Goal: Information Seeking & Learning: Learn about a topic

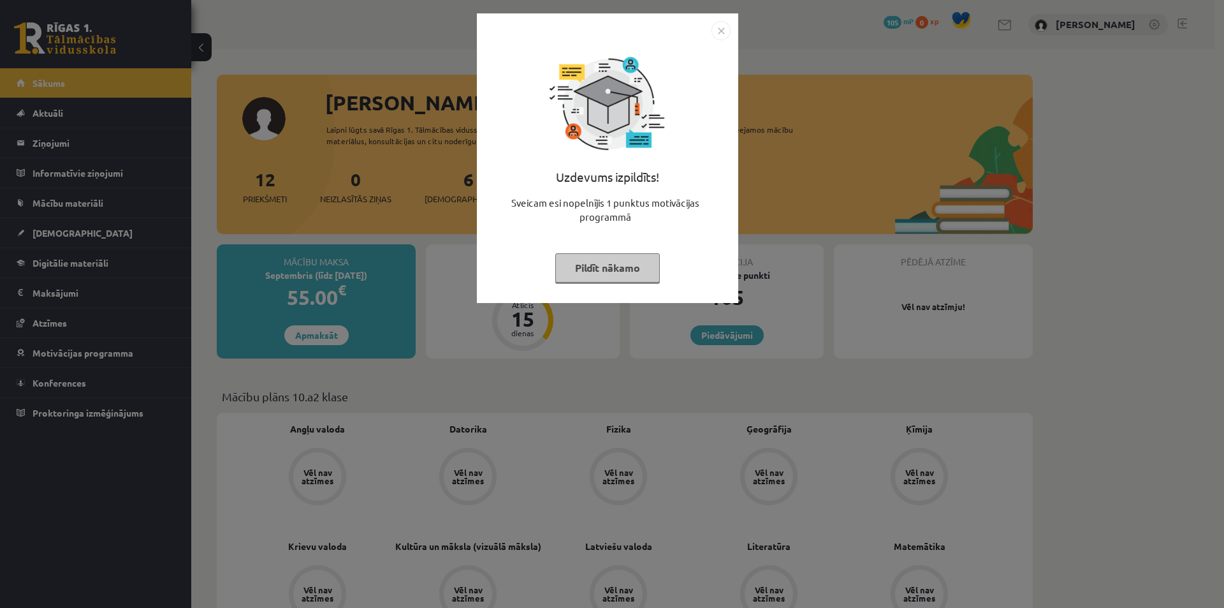
click at [635, 266] on button "Pildīt nākamo" at bounding box center [607, 267] width 105 height 29
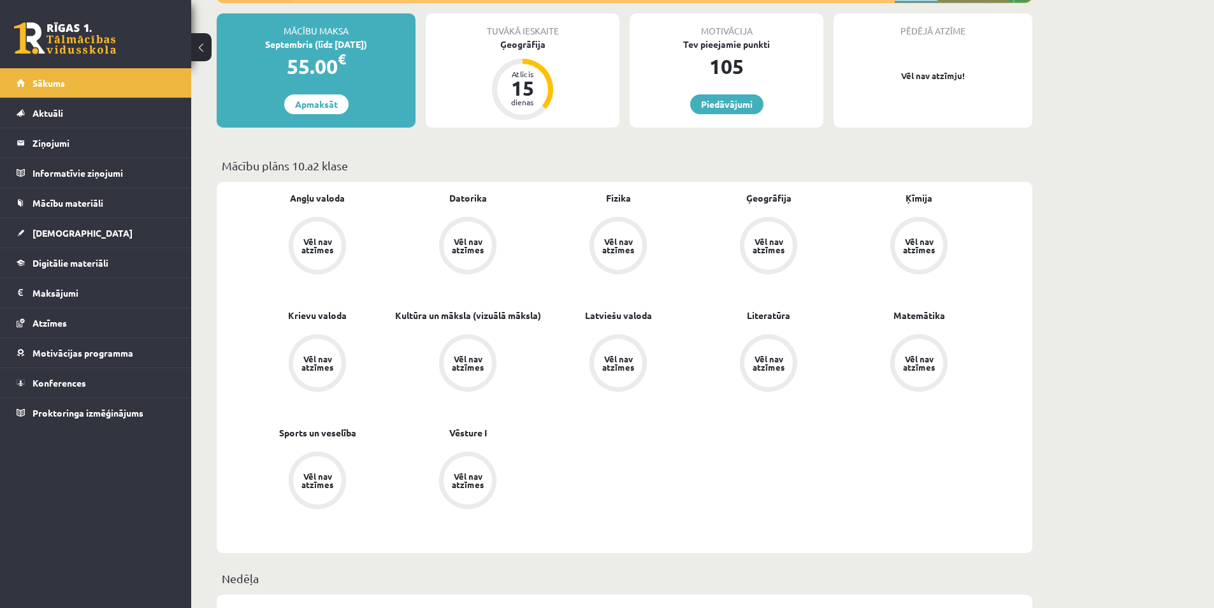
scroll to position [319, 0]
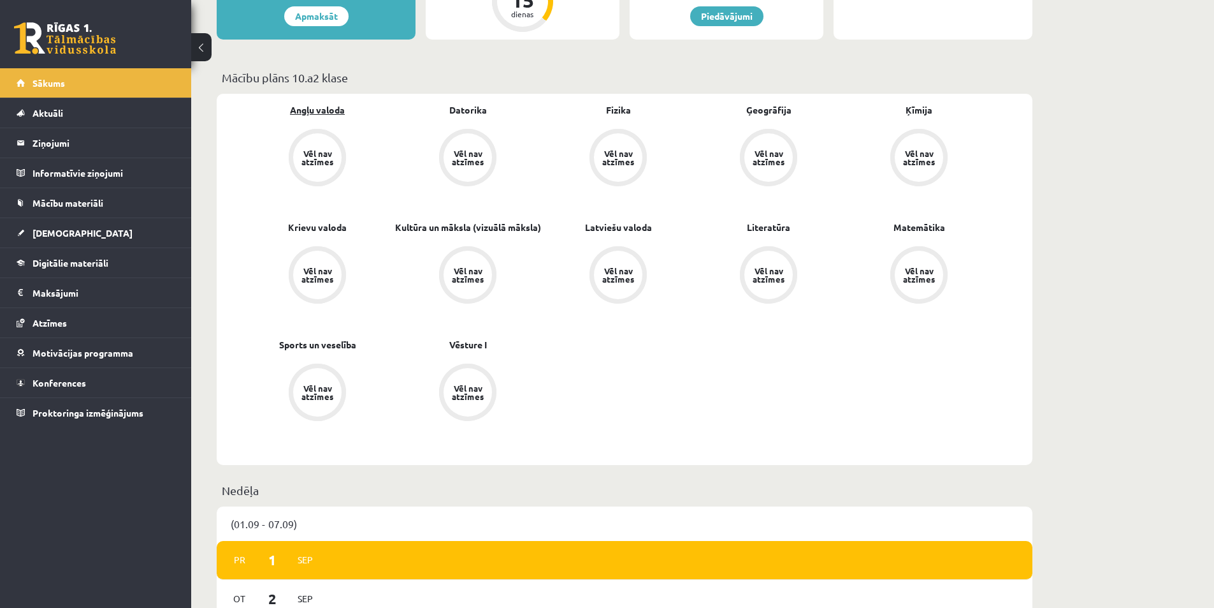
click at [323, 105] on link "Angļu valoda" at bounding box center [317, 109] width 55 height 13
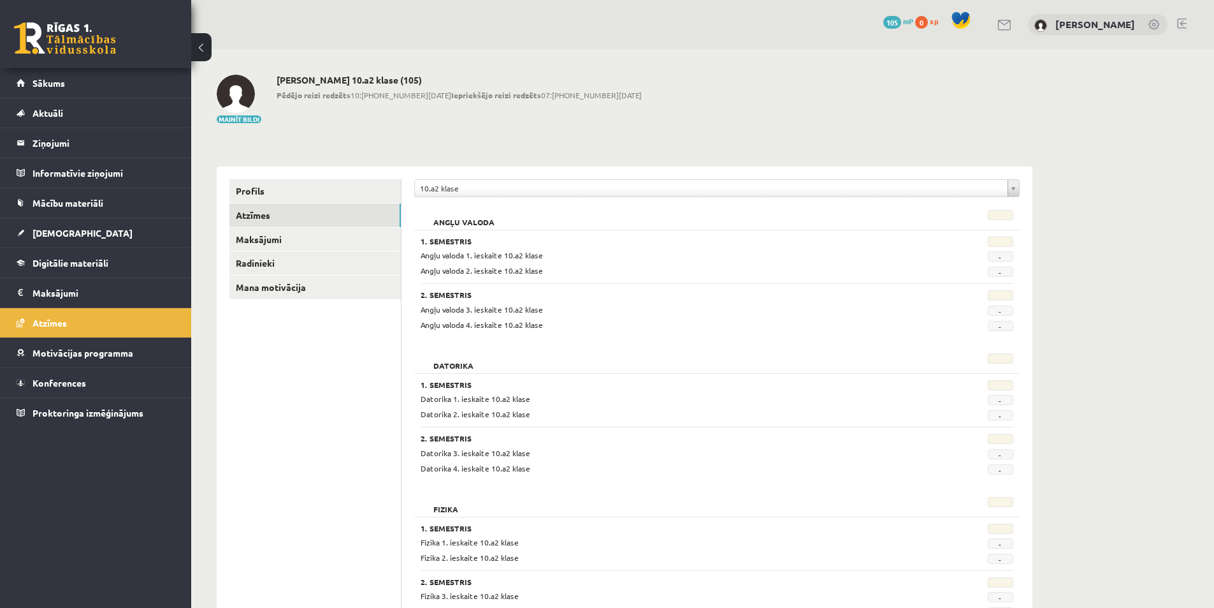
click at [541, 254] on span "Angļu valoda 1. ieskaite 10.a2 klase" at bounding box center [482, 255] width 122 height 10
click at [453, 219] on h2 "Angļu valoda" at bounding box center [464, 216] width 87 height 13
click at [290, 234] on link "Maksājumi" at bounding box center [314, 240] width 171 height 24
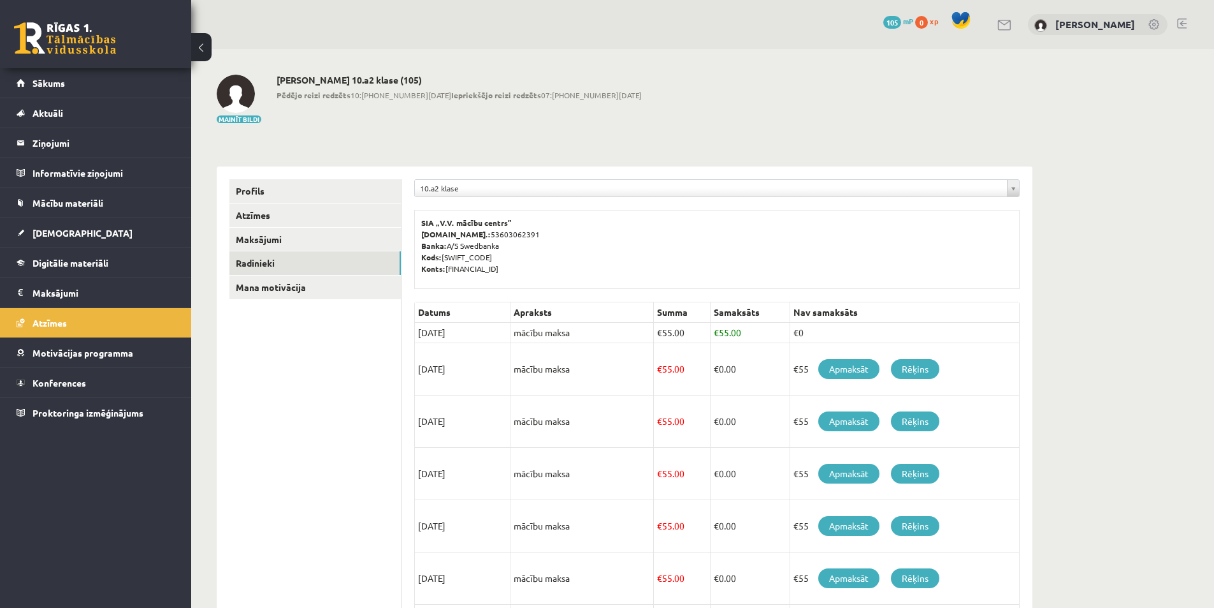
click at [287, 258] on link "Radinieki" at bounding box center [314, 263] width 171 height 24
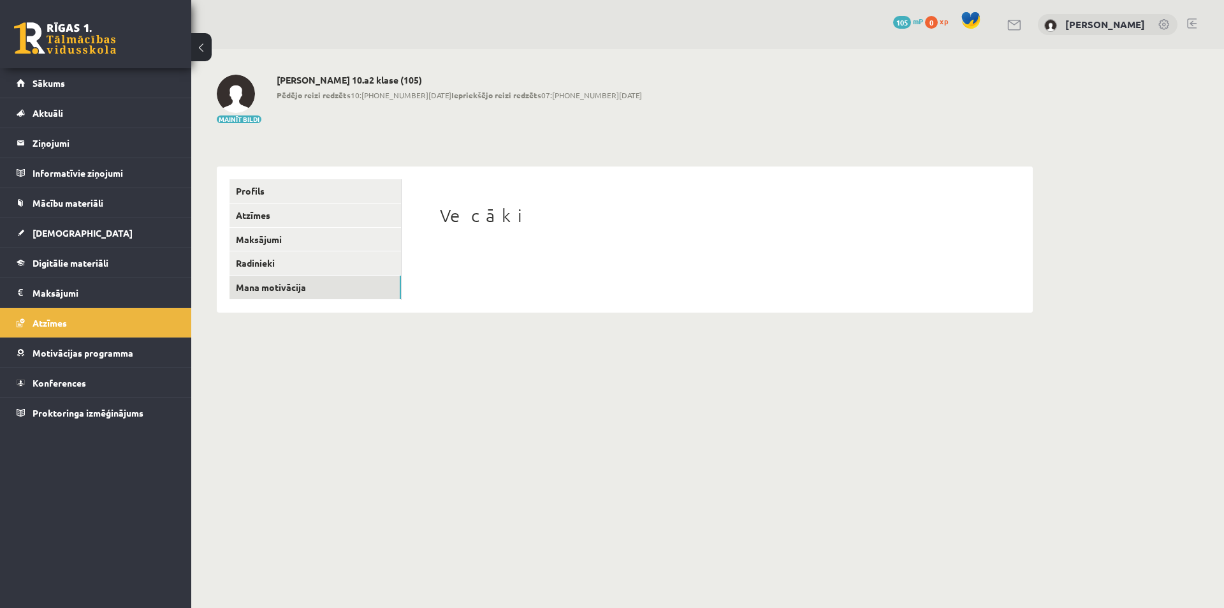
click at [287, 286] on link "Mana motivācija" at bounding box center [314, 287] width 171 height 24
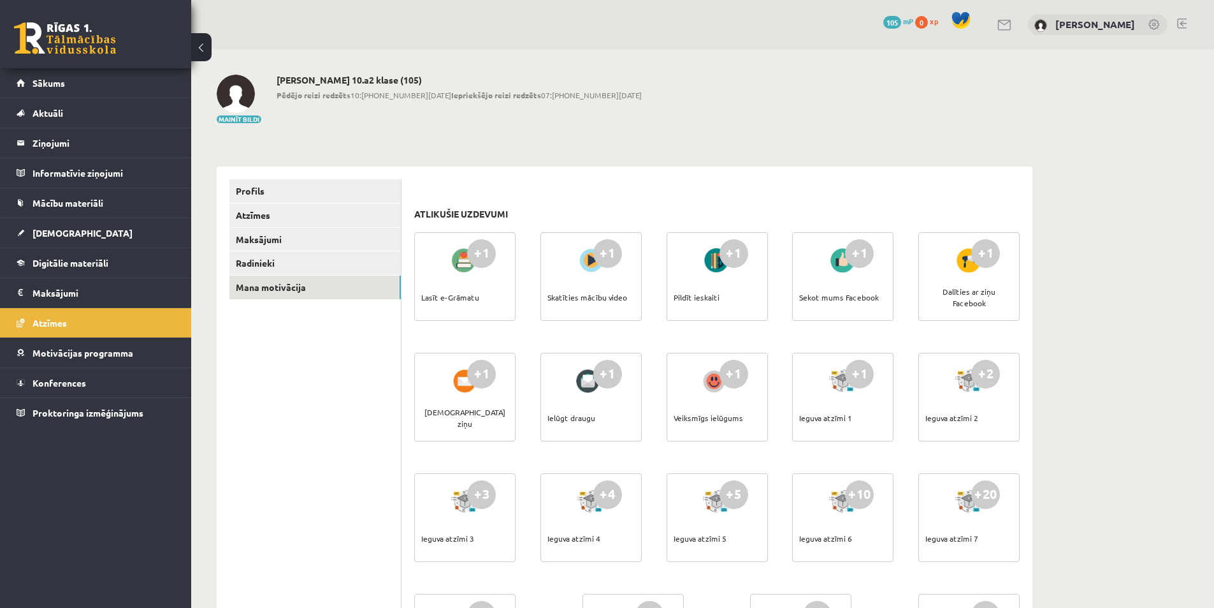
click at [80, 197] on link "Mācību materiāli" at bounding box center [96, 202] width 159 height 29
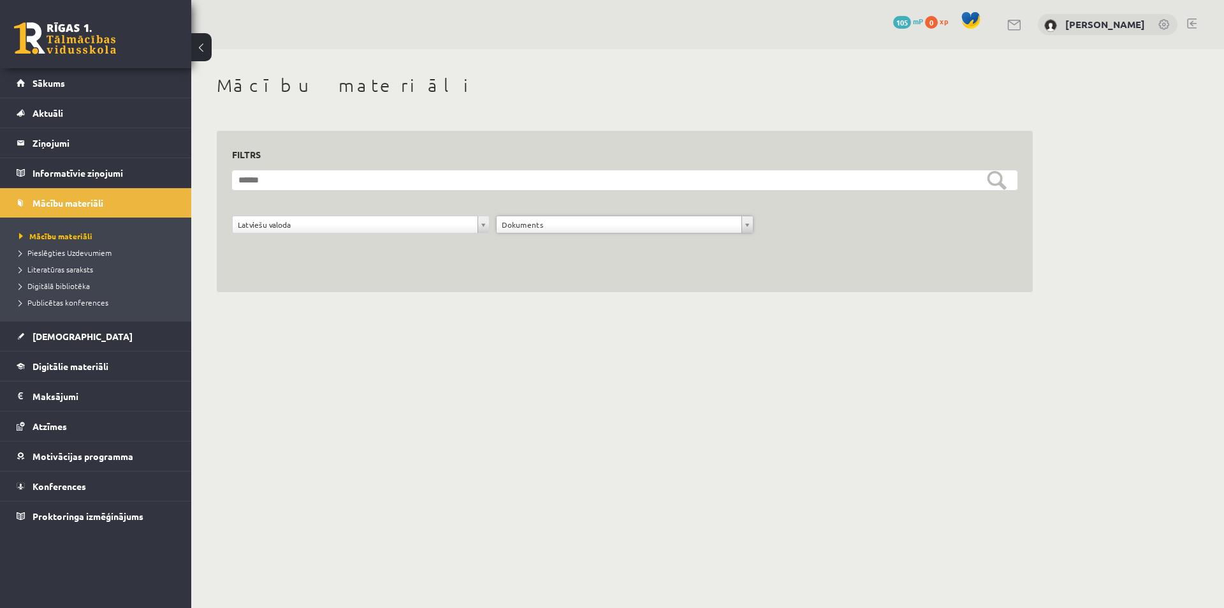
drag, startPoint x: 739, startPoint y: 224, endPoint x: 735, endPoint y: 238, distance: 14.5
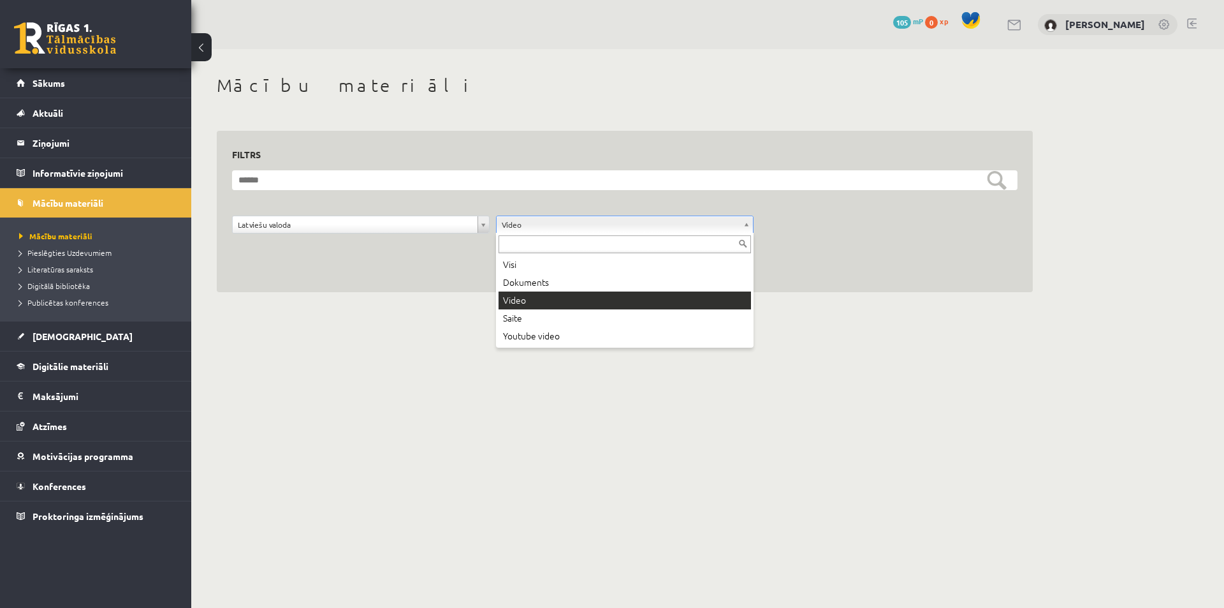
drag, startPoint x: 748, startPoint y: 226, endPoint x: 714, endPoint y: 284, distance: 67.7
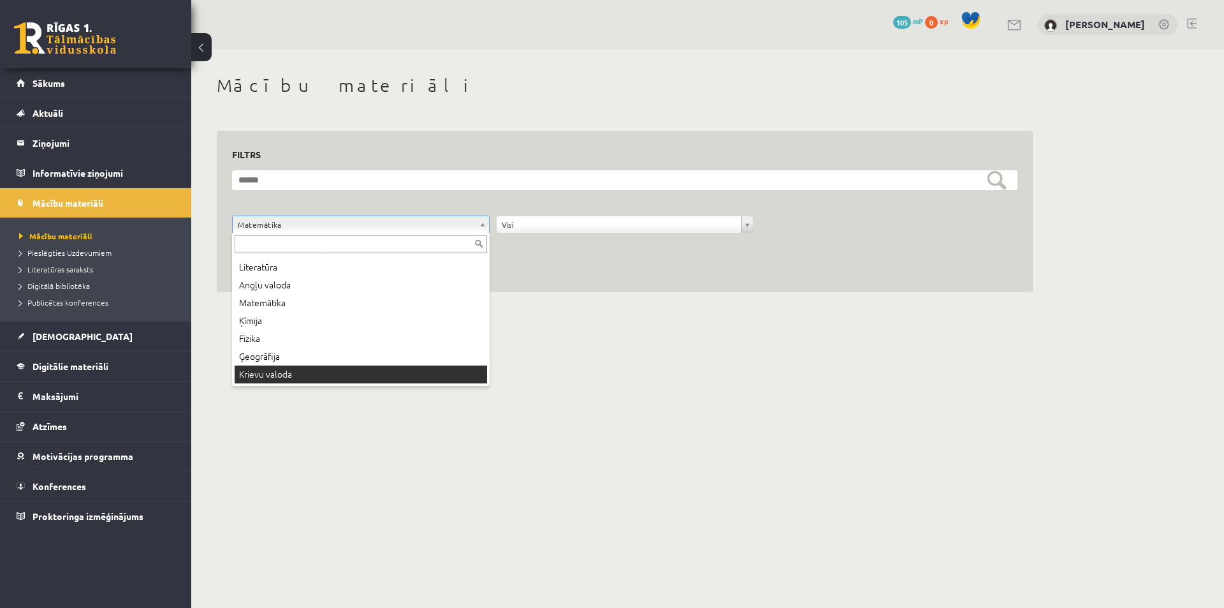
scroll to position [51, 0]
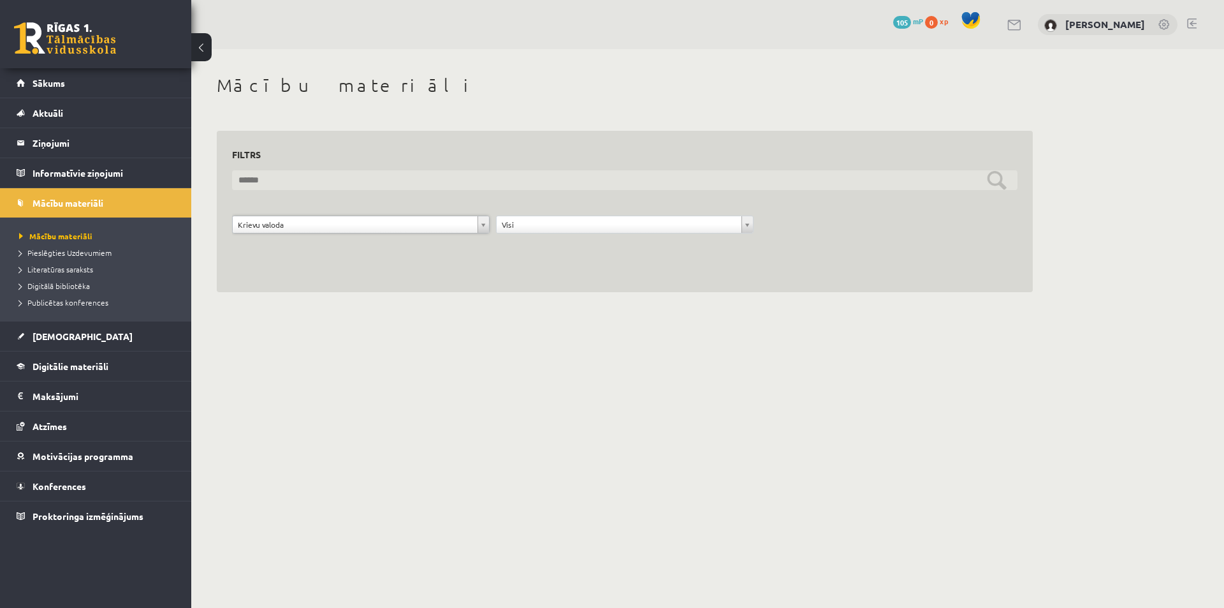
click at [981, 179] on input "text" at bounding box center [624, 180] width 785 height 20
click at [996, 179] on input "text" at bounding box center [624, 180] width 785 height 20
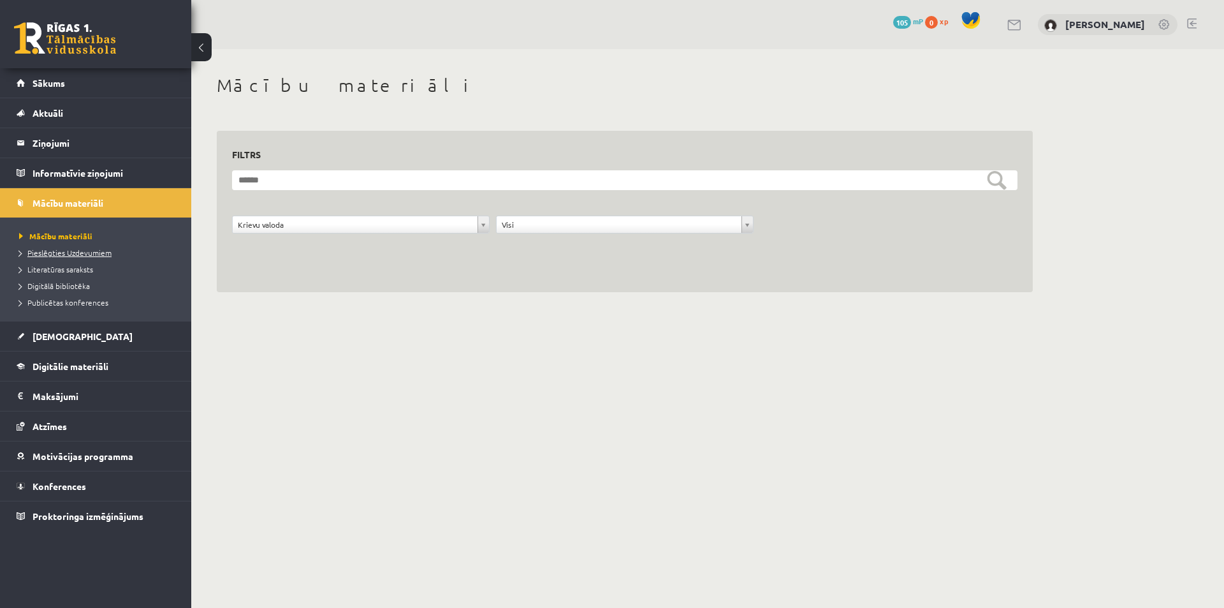
click at [64, 256] on link "Pieslēgties Uzdevumiem" at bounding box center [98, 252] width 159 height 11
click at [42, 272] on span "Literatūras saraksts" at bounding box center [56, 269] width 74 height 10
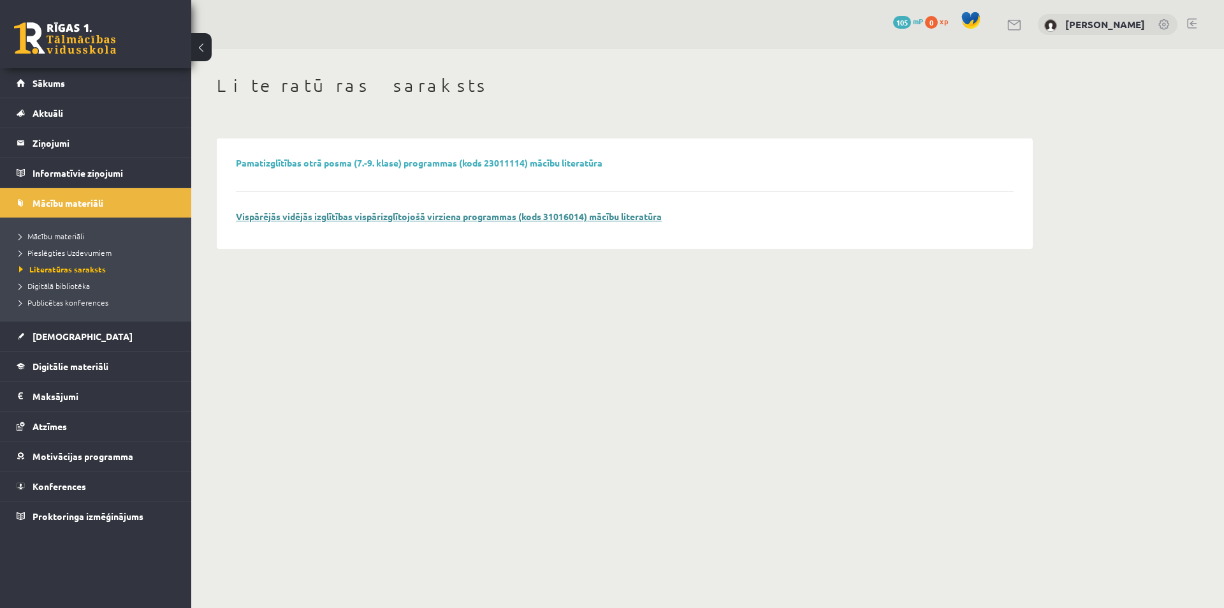
click at [379, 221] on link "Vispārējās vidējās izglītības vispārizglītojošā virziena programmas (kods 31016…" at bounding box center [449, 215] width 426 height 11
click at [82, 289] on span "Digitālā bibliotēka" at bounding box center [54, 285] width 71 height 10
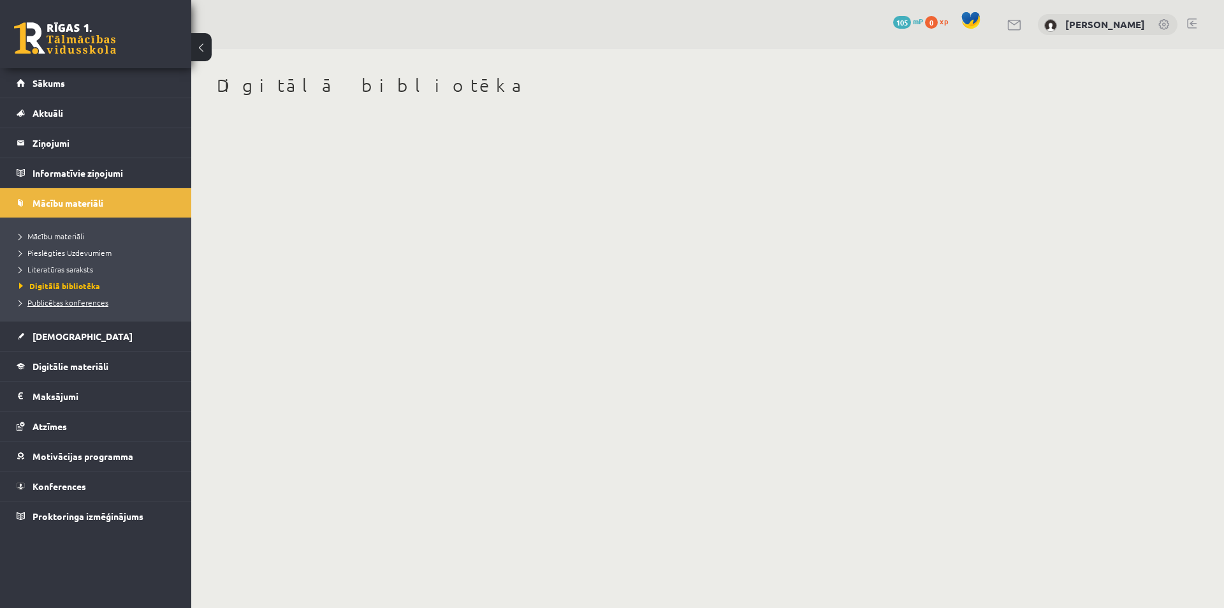
click at [78, 306] on link "Publicētas konferences" at bounding box center [98, 301] width 159 height 11
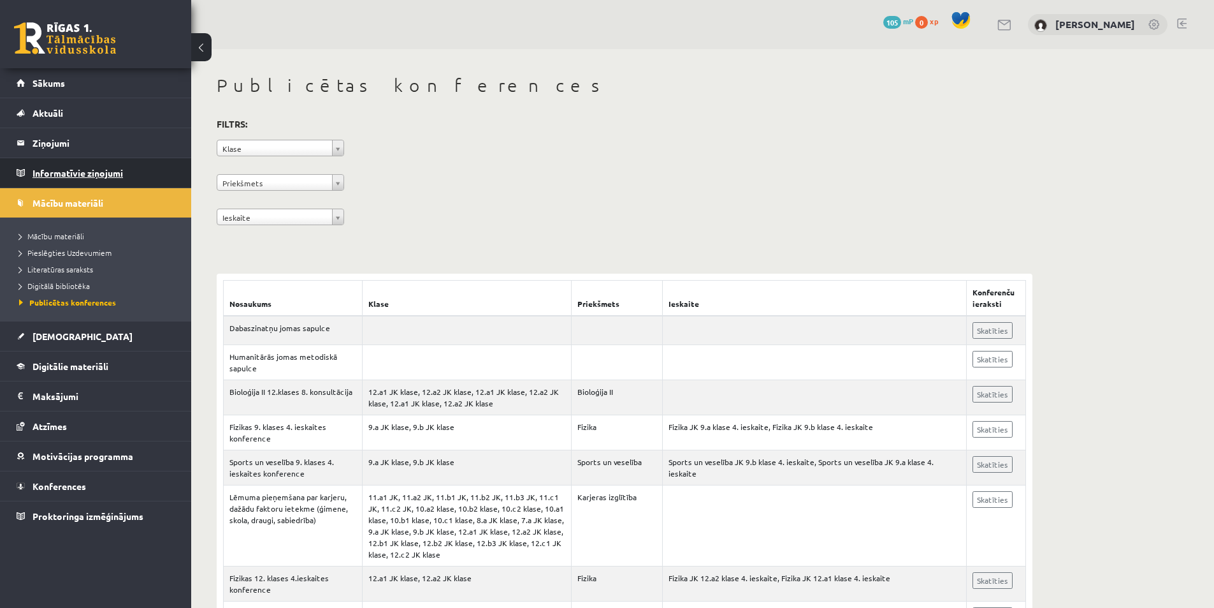
click at [61, 173] on legend "Informatīvie ziņojumi 0" at bounding box center [104, 172] width 143 height 29
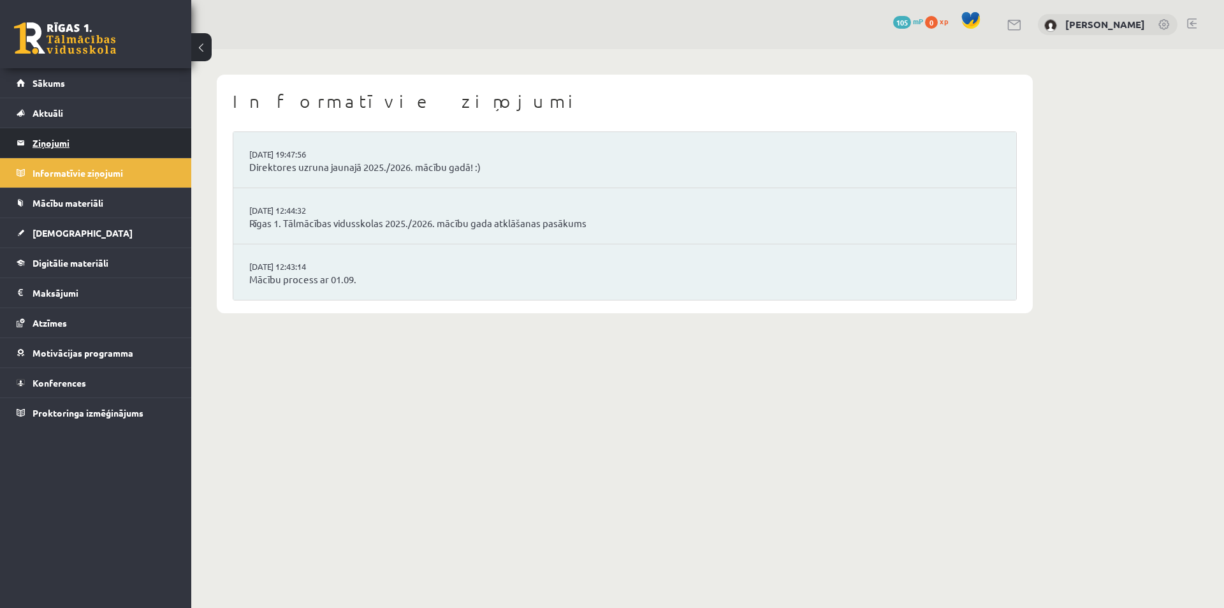
click at [111, 143] on legend "Ziņojumi 0" at bounding box center [104, 142] width 143 height 29
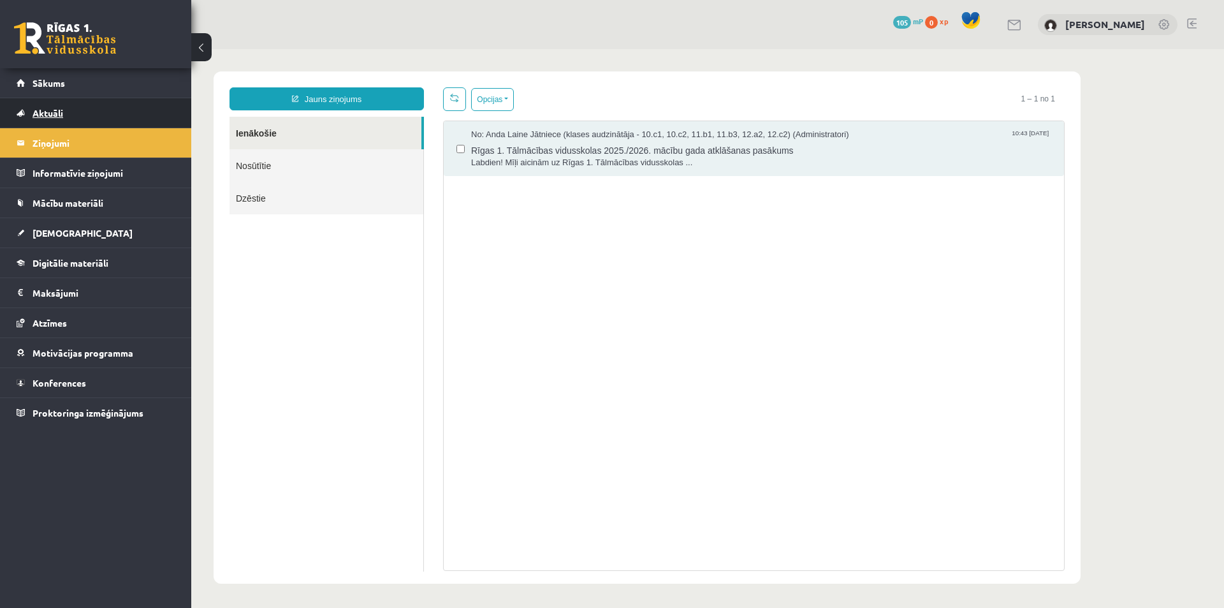
click at [87, 112] on link "Aktuāli" at bounding box center [96, 112] width 159 height 29
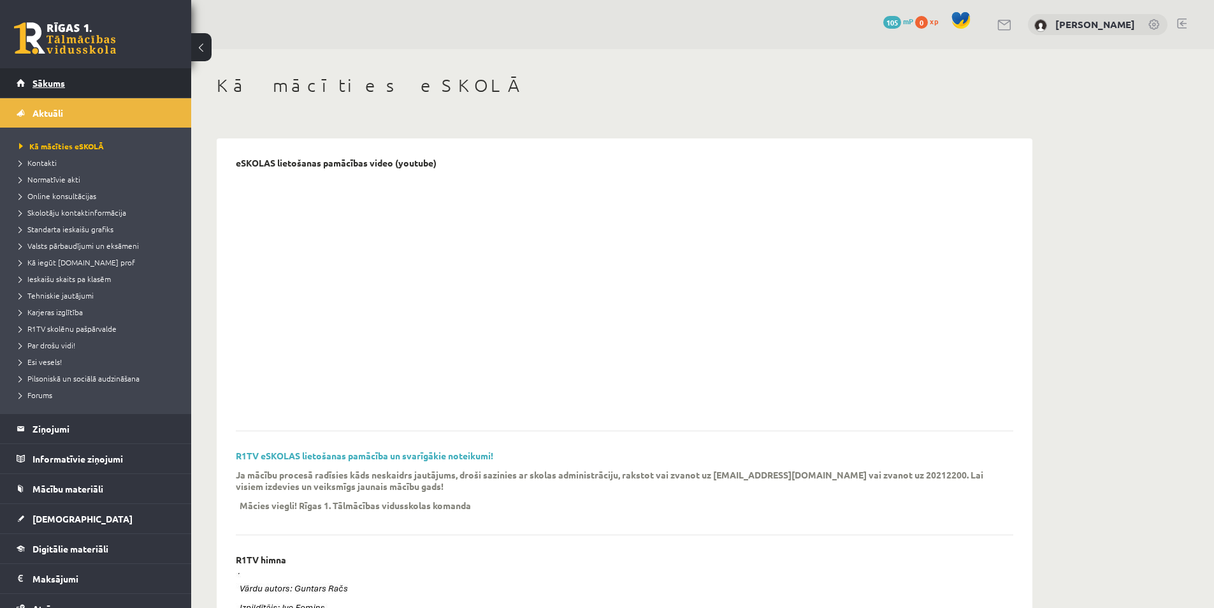
click at [87, 87] on link "Sākums" at bounding box center [96, 82] width 159 height 29
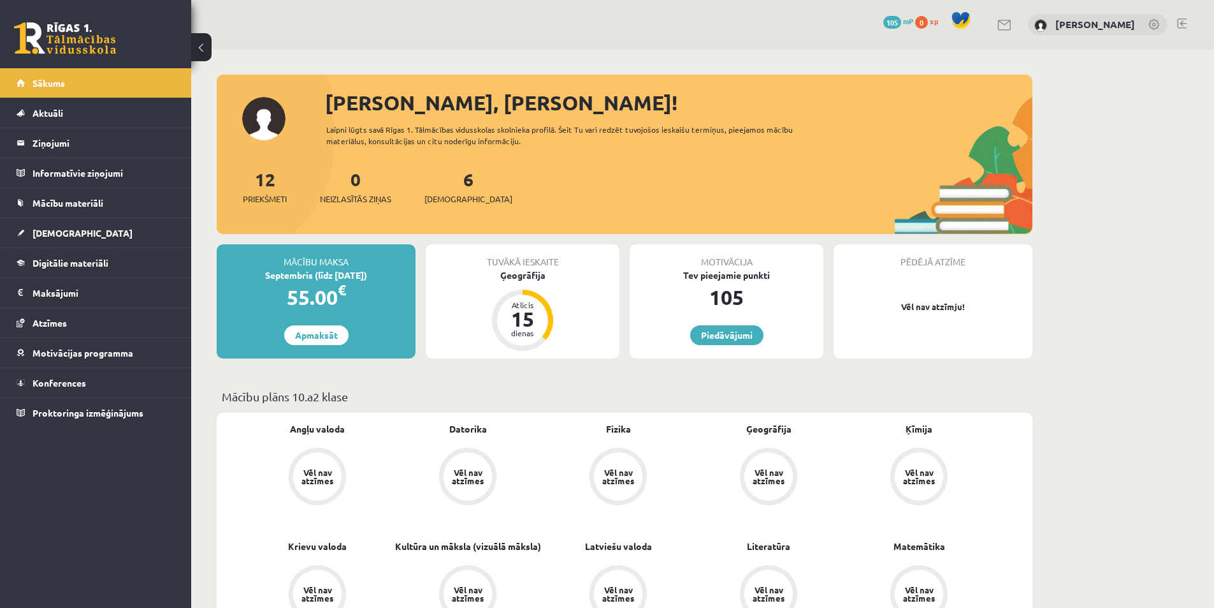
click at [64, 113] on link "Aktuāli" at bounding box center [96, 112] width 159 height 29
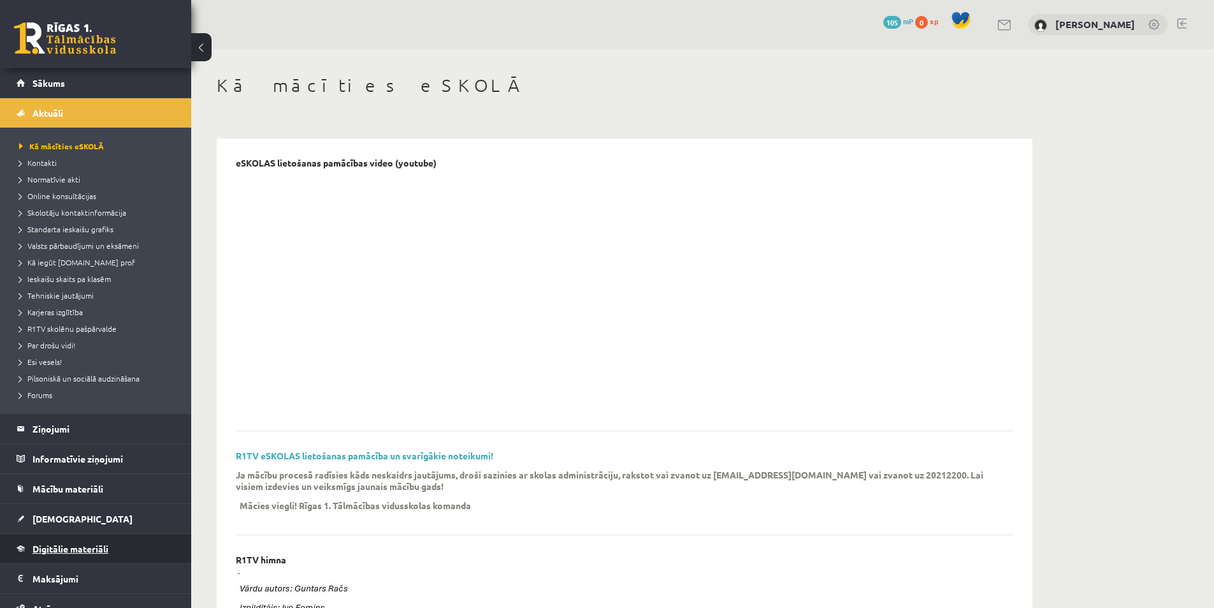
click at [71, 551] on span "Digitālie materiāli" at bounding box center [71, 547] width 76 height 11
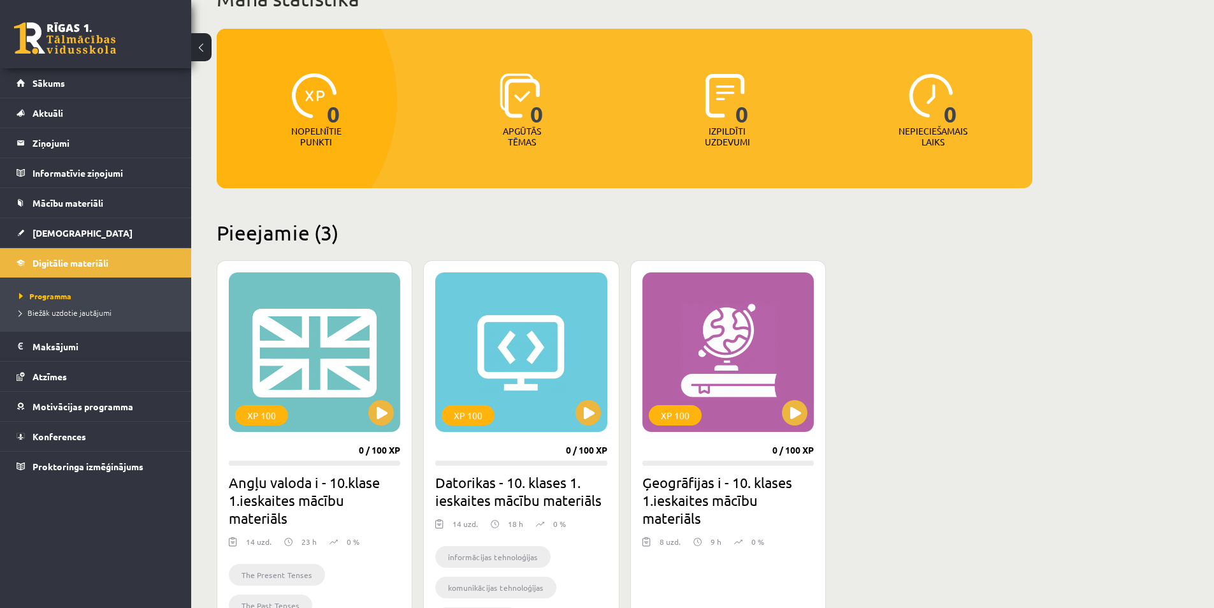
scroll to position [73, 0]
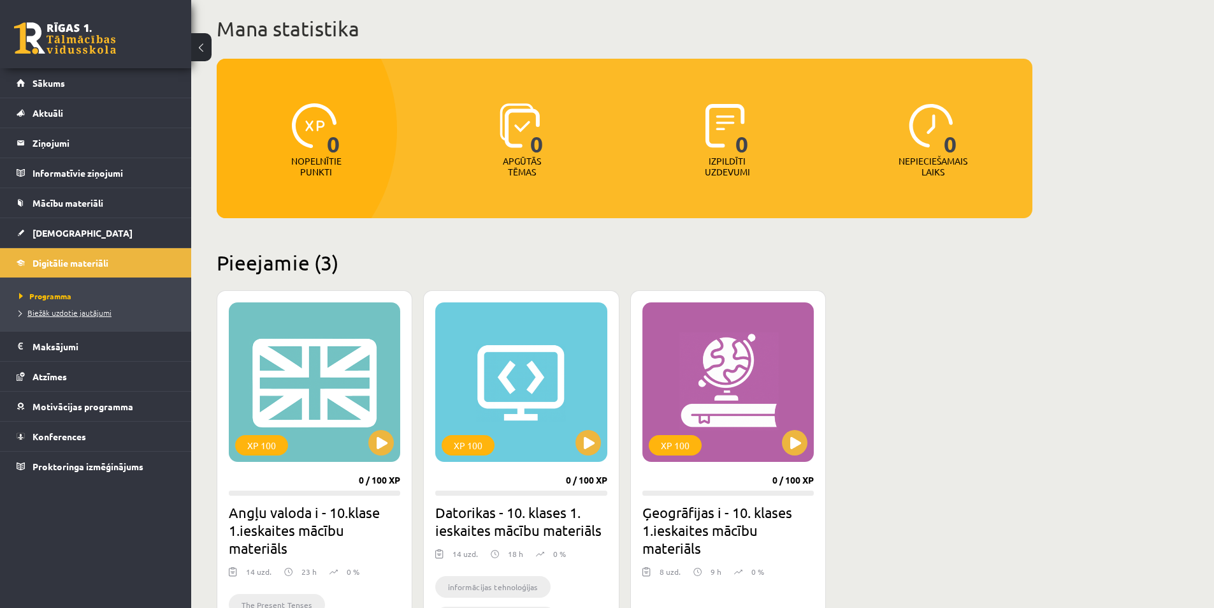
click at [43, 314] on span "Biežāk uzdotie jautājumi" at bounding box center [65, 312] width 92 height 10
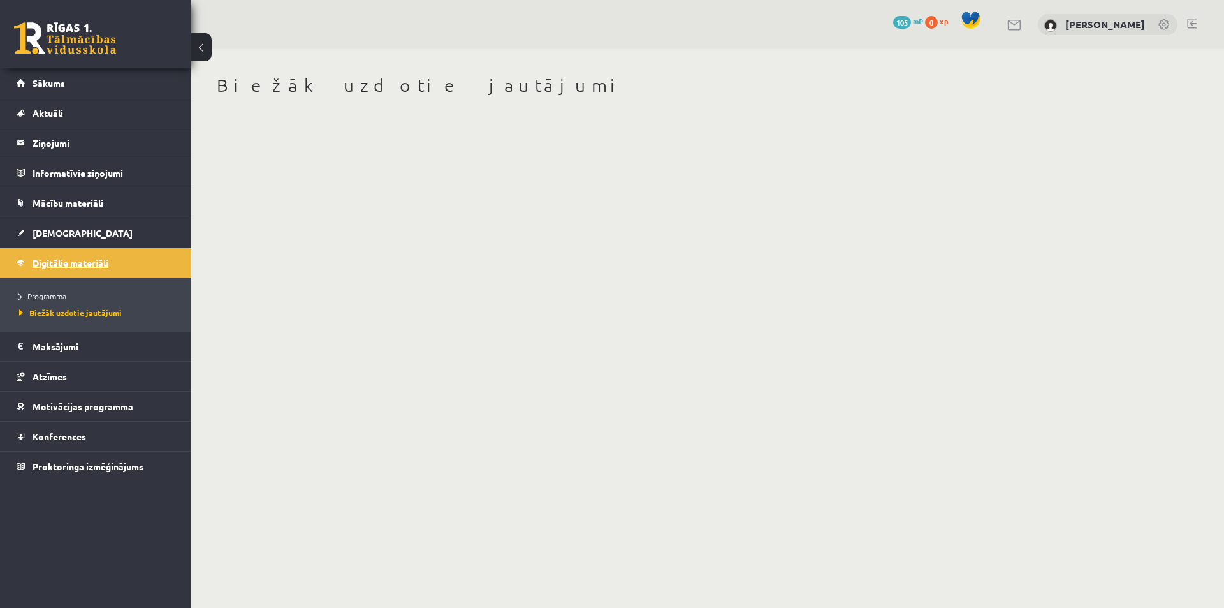
click at [111, 266] on link "Digitālie materiāli" at bounding box center [96, 262] width 159 height 29
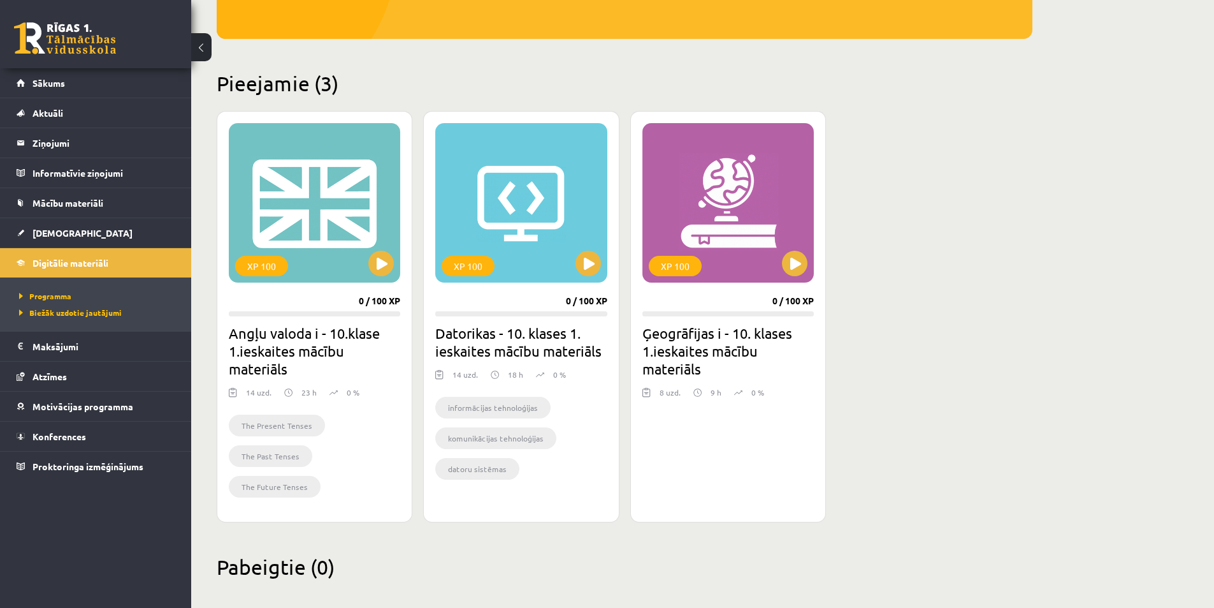
scroll to position [255, 0]
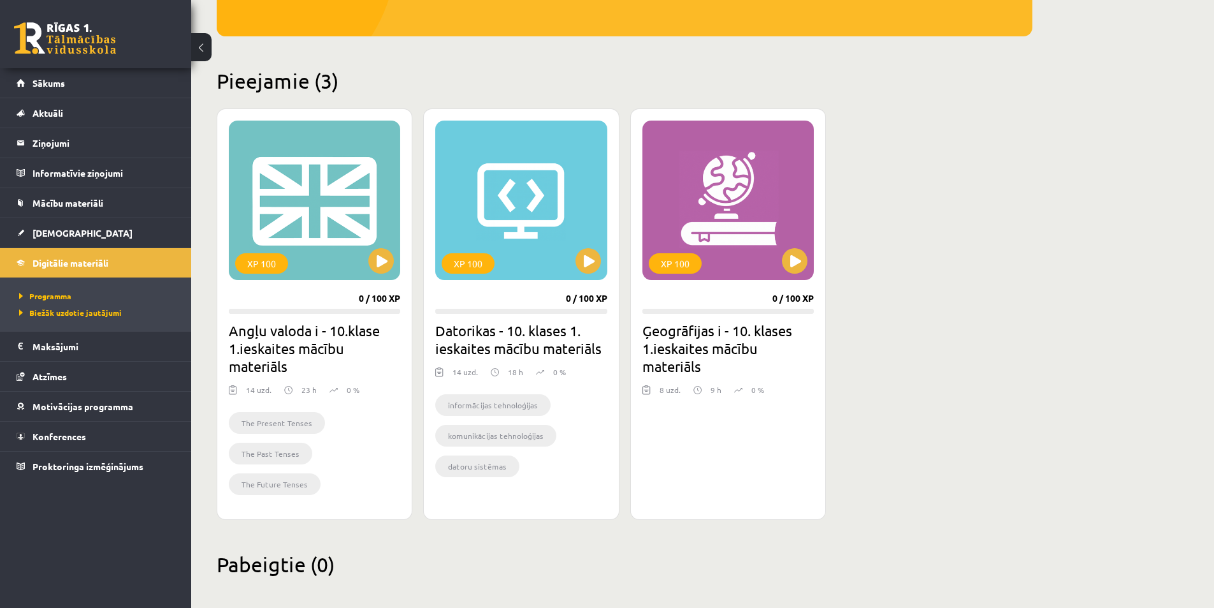
click at [513, 372] on p "18 h" at bounding box center [515, 371] width 15 height 11
click at [711, 390] on p "9 h" at bounding box center [716, 389] width 11 height 11
click at [713, 360] on h2 "Ģeogrāfijas i - 10. klases 1.ieskaites mācību materiāls" at bounding box center [728, 348] width 171 height 54
click at [83, 117] on link "Aktuāli" at bounding box center [96, 112] width 159 height 29
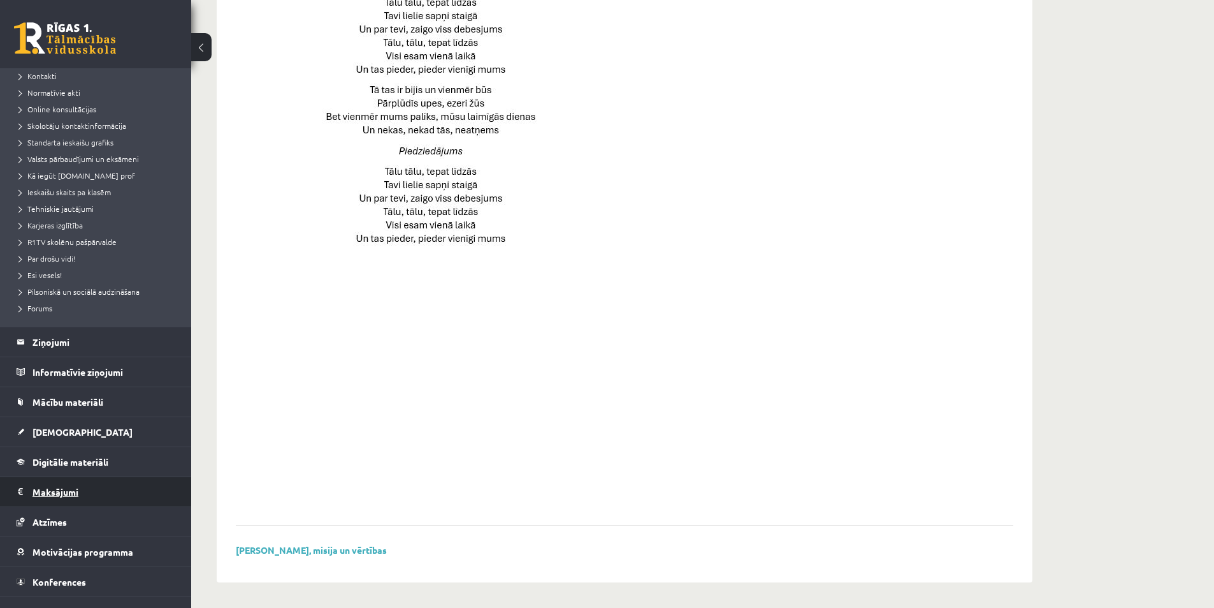
scroll to position [105, 0]
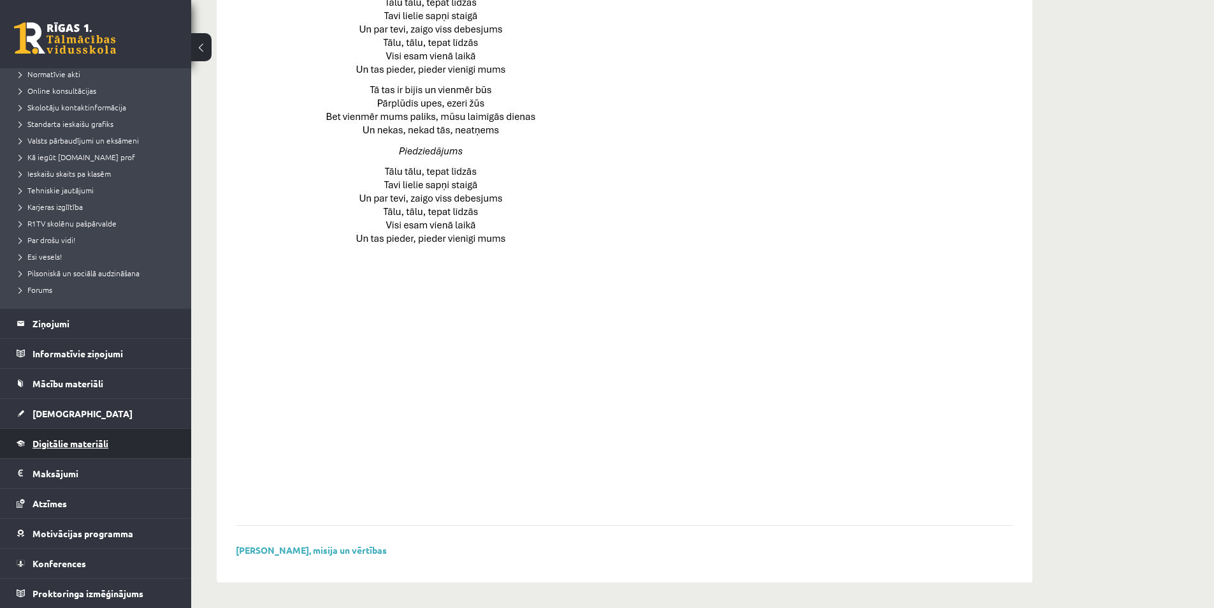
click at [78, 457] on link "Digitālie materiāli" at bounding box center [96, 442] width 159 height 29
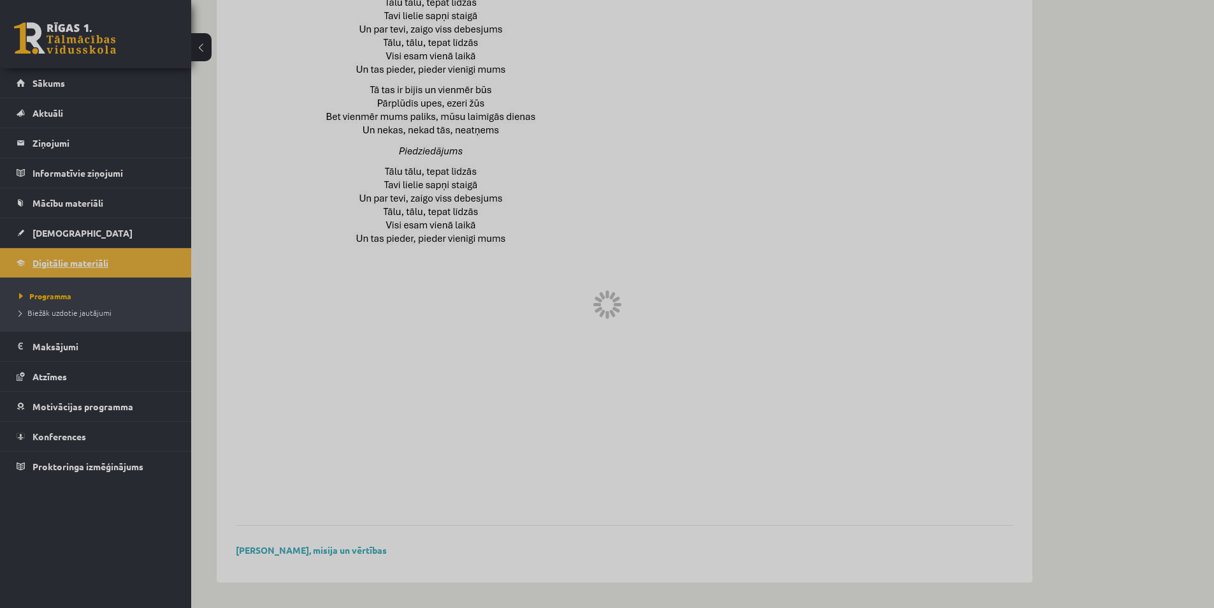
scroll to position [265, 0]
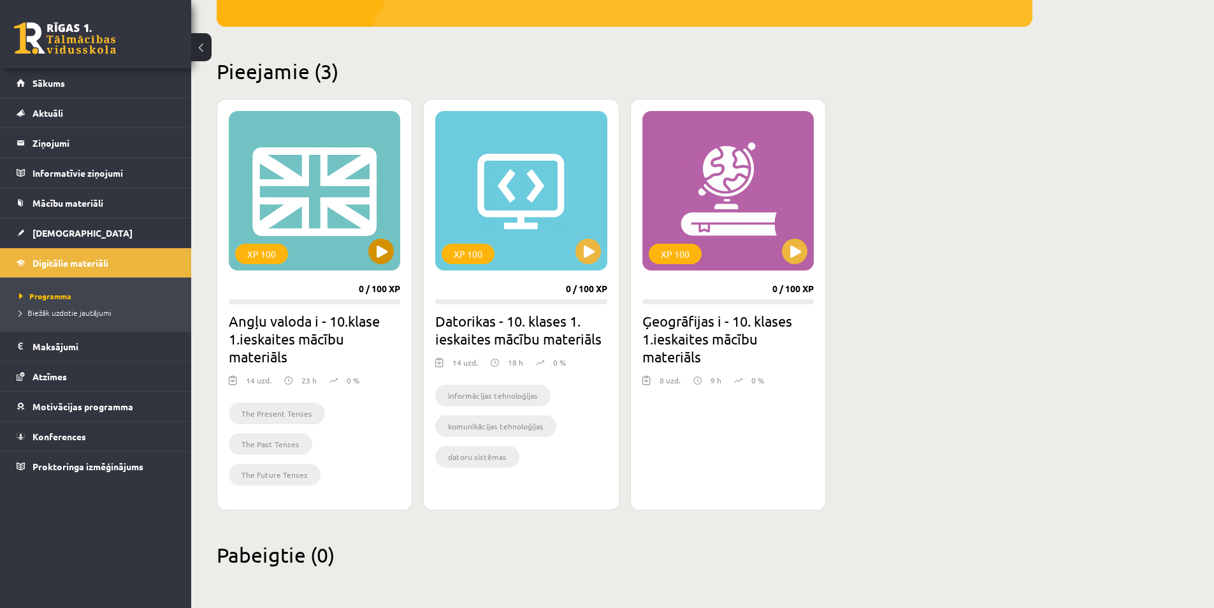
click at [358, 187] on div "XP 100" at bounding box center [314, 190] width 171 height 159
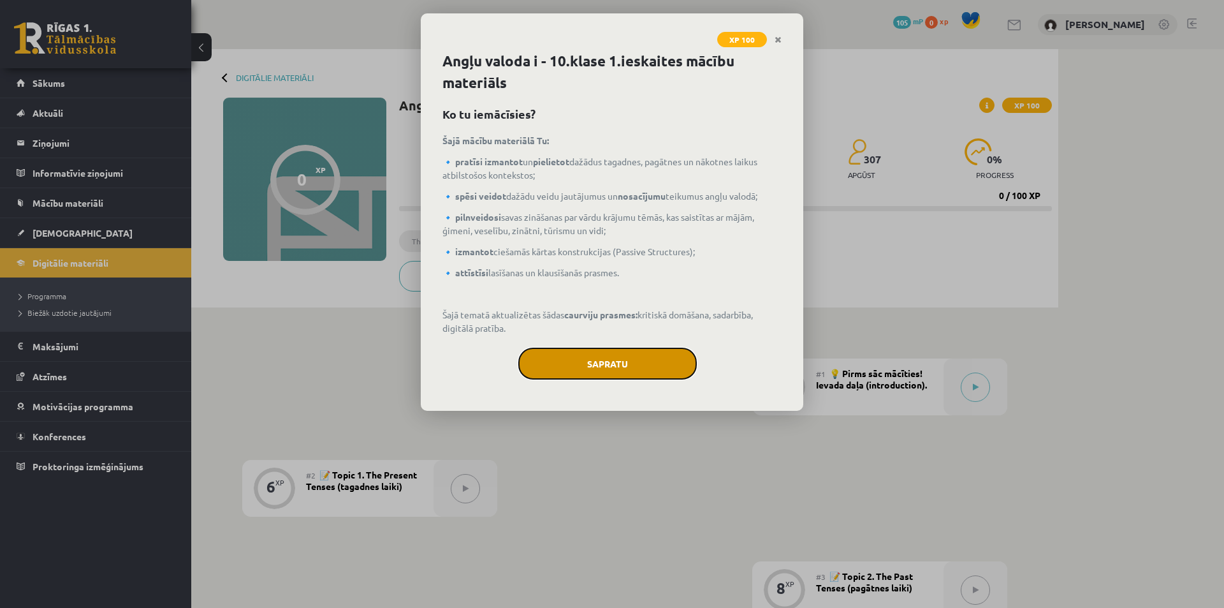
click at [613, 373] on button "Sapratu" at bounding box center [607, 363] width 178 height 32
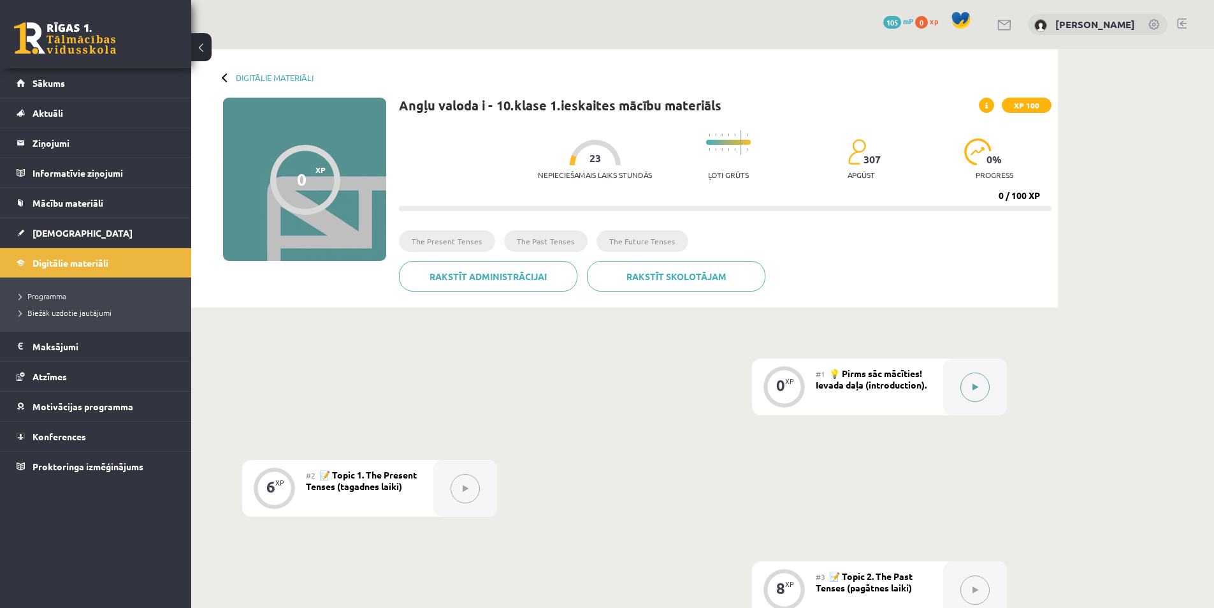
click at [977, 388] on icon at bounding box center [976, 387] width 6 height 8
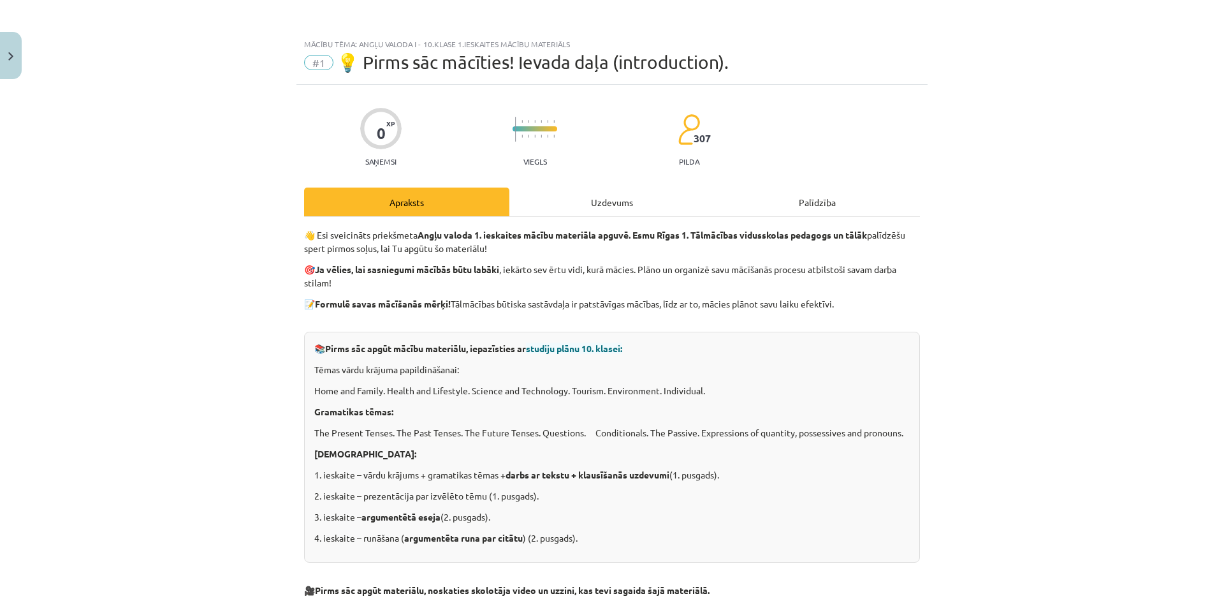
click at [609, 201] on div "Uzdevums" at bounding box center [611, 201] width 205 height 29
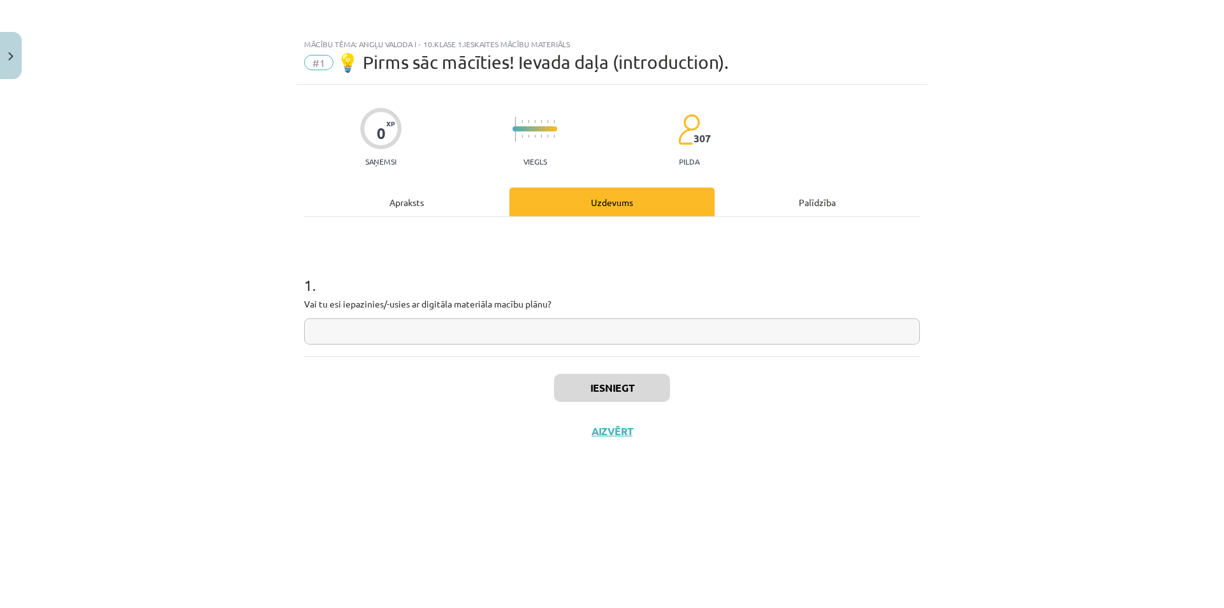
click at [415, 194] on div "Apraksts" at bounding box center [406, 201] width 205 height 29
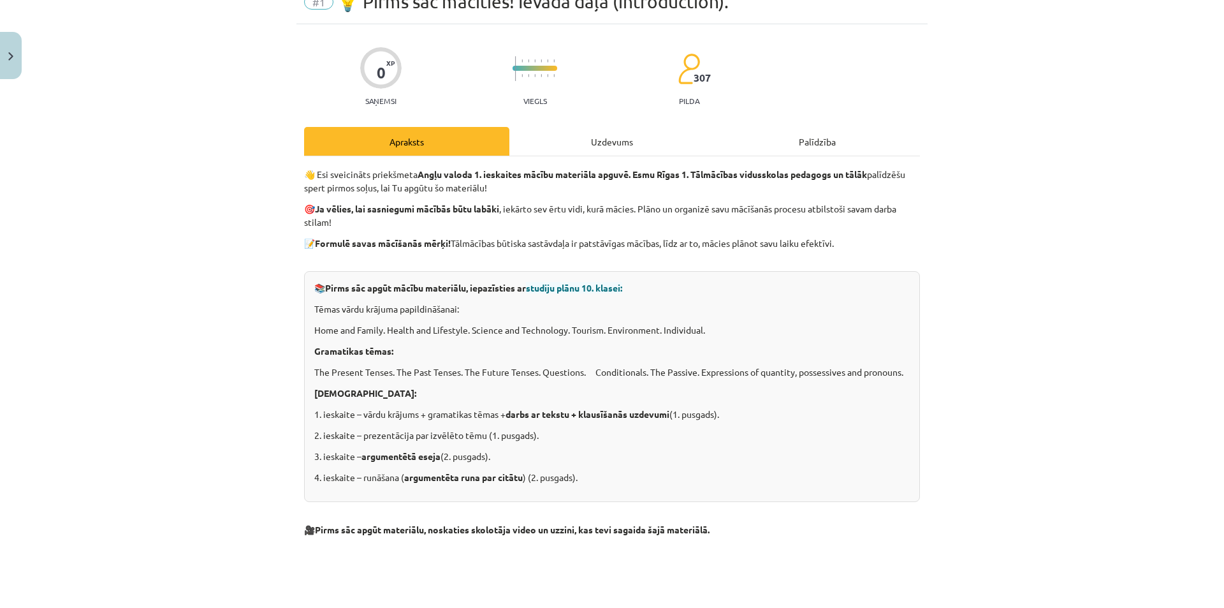
scroll to position [64, 0]
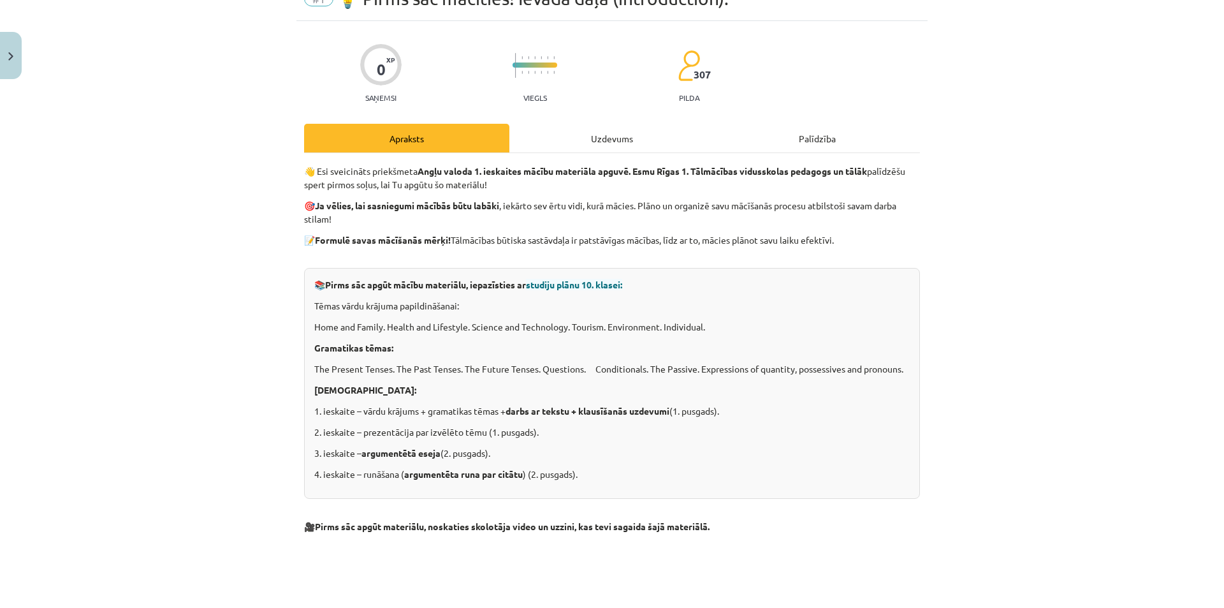
click at [581, 282] on span "studiju plānu 10. klasei:" at bounding box center [574, 284] width 96 height 11
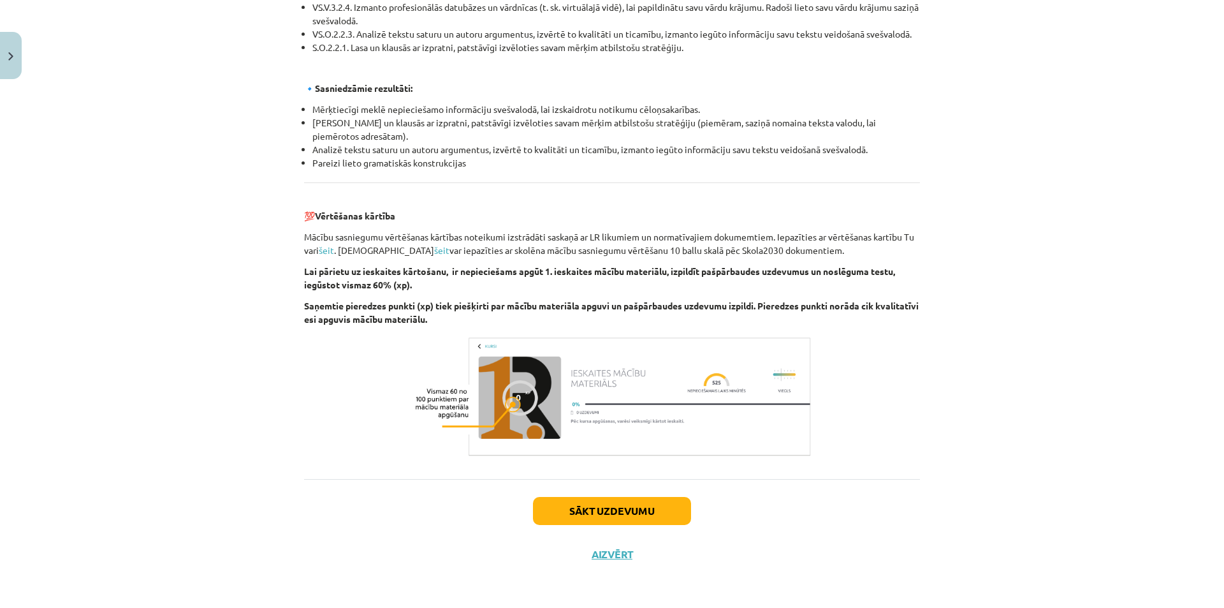
scroll to position [1310, 0]
click at [608, 551] on button "Aizvērt" at bounding box center [612, 554] width 48 height 13
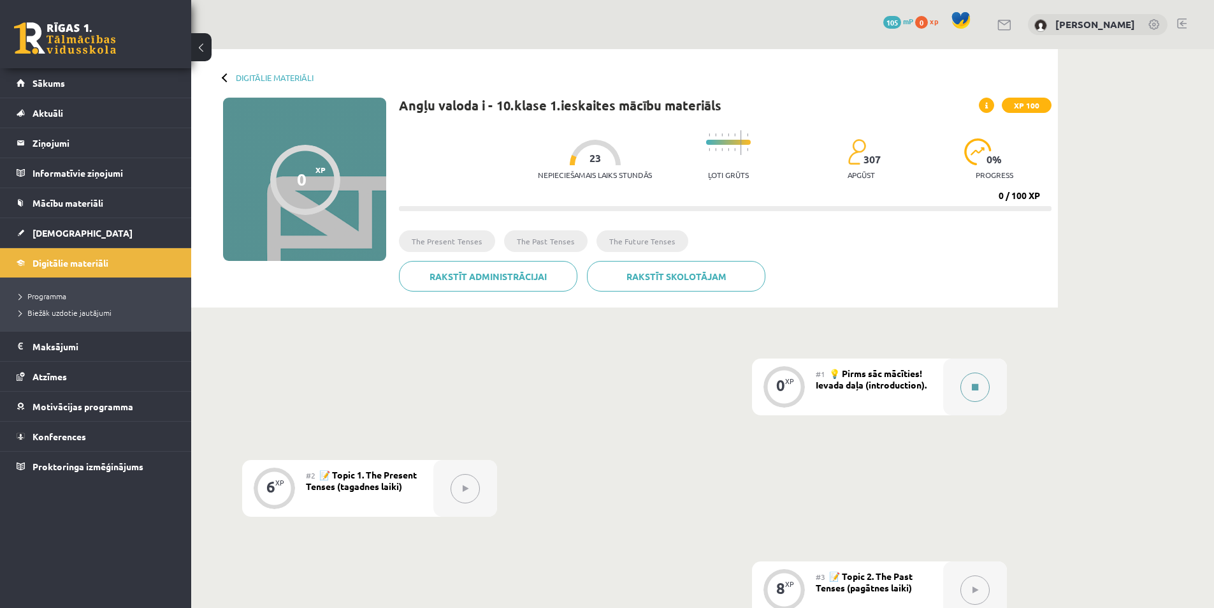
click at [968, 385] on button at bounding box center [975, 386] width 29 height 29
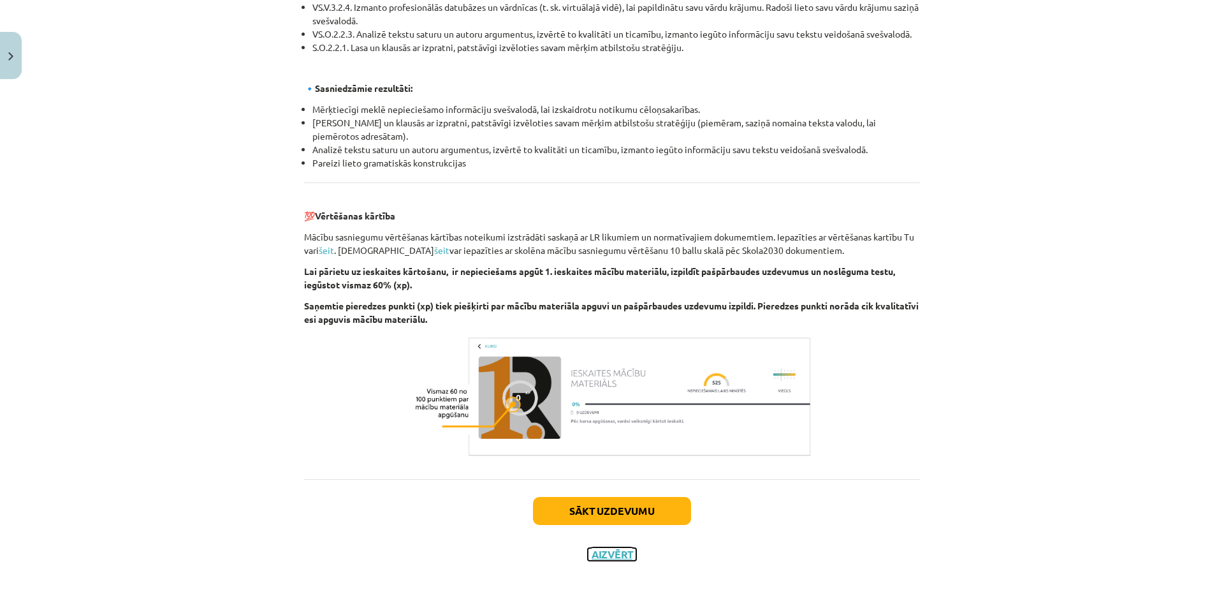
click at [627, 558] on button "Aizvērt" at bounding box center [612, 554] width 48 height 13
